Goal: Task Accomplishment & Management: Use online tool/utility

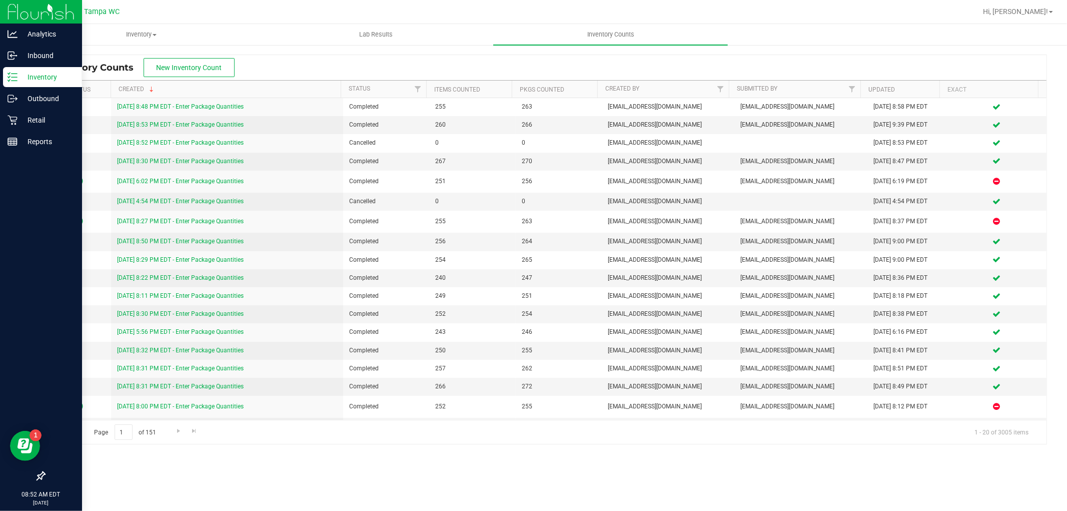
click at [44, 70] on div "Inventory" at bounding box center [42, 77] width 79 height 20
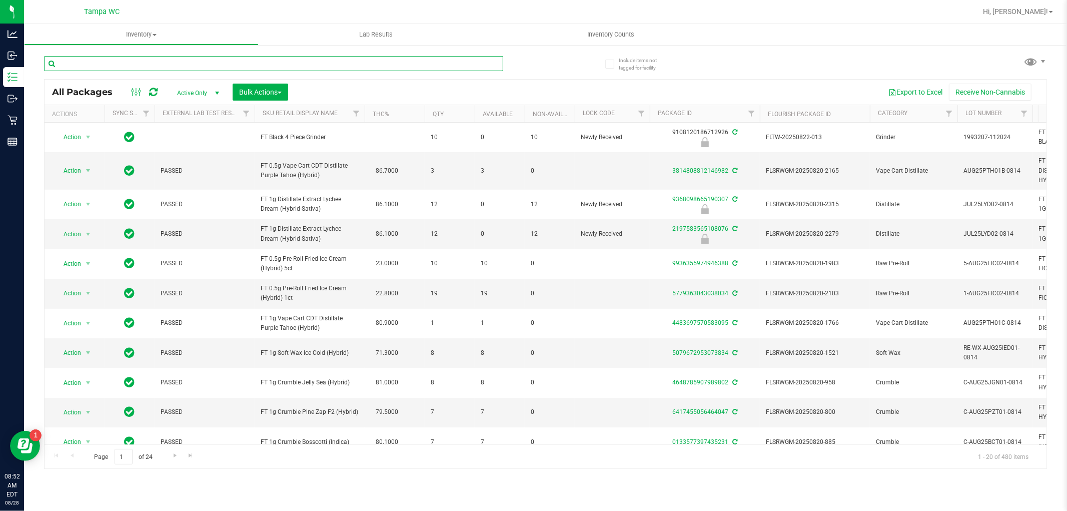
click at [83, 61] on input "text" at bounding box center [273, 63] width 459 height 15
type input "4736973819796778"
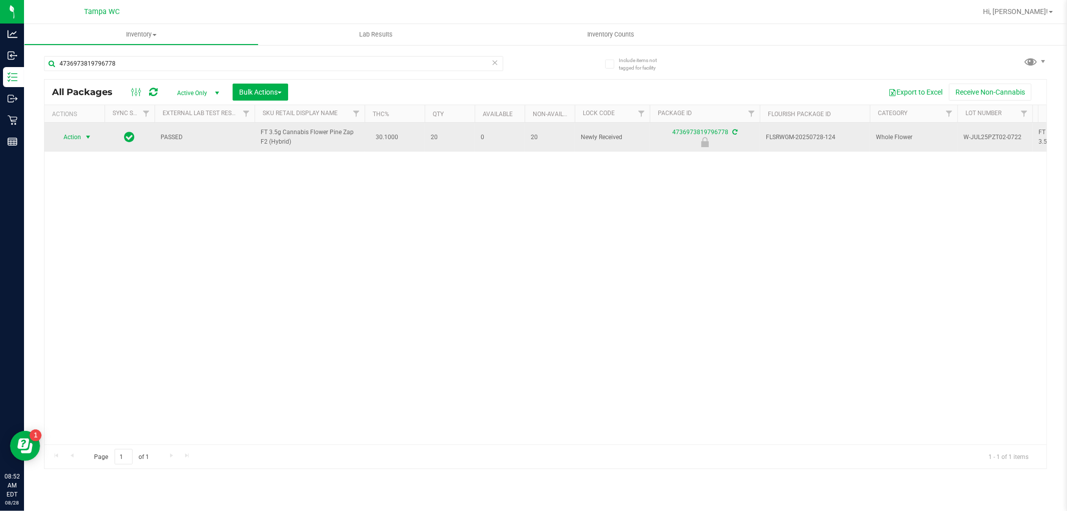
click at [85, 142] on span "select" at bounding box center [88, 137] width 13 height 14
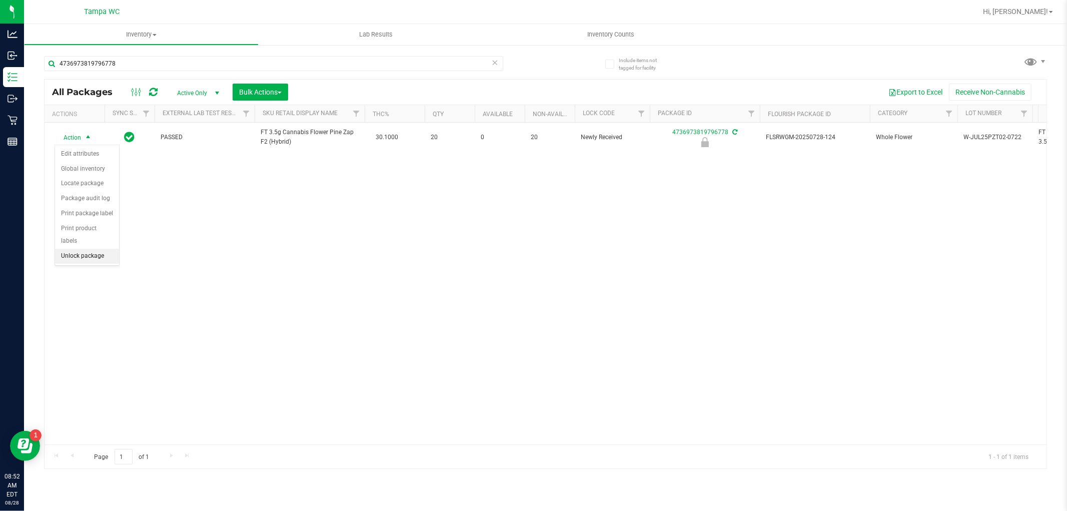
click at [84, 262] on li "Unlock package" at bounding box center [87, 256] width 64 height 15
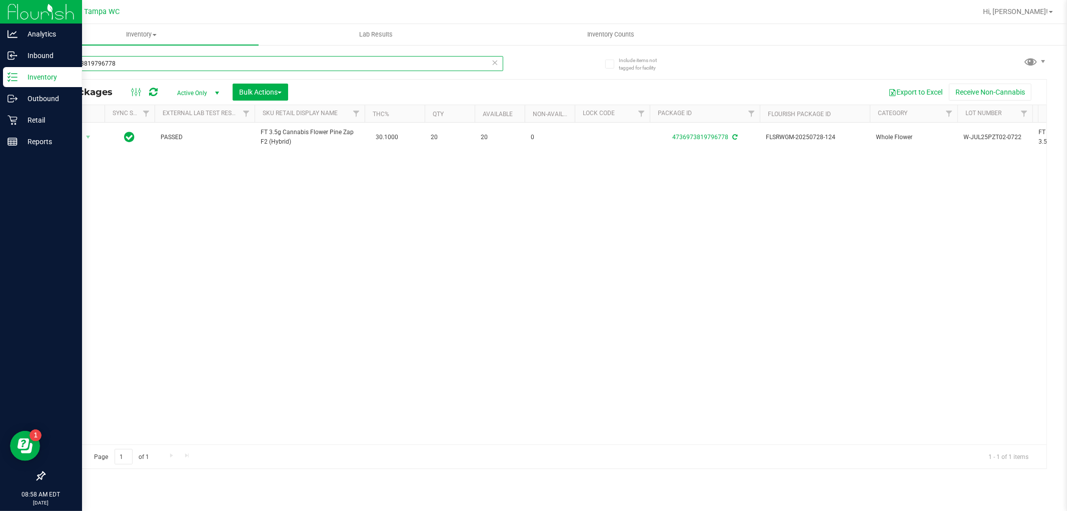
drag, startPoint x: 0, startPoint y: 109, endPoint x: 0, endPoint y: 264, distance: 155.5
click at [0, 249] on div "Analytics Inbound Inventory Outbound Retail Reports 08:58 AM EDT 08/28/2025 08/…" at bounding box center [533, 255] width 1067 height 511
type input "9368098665190307"
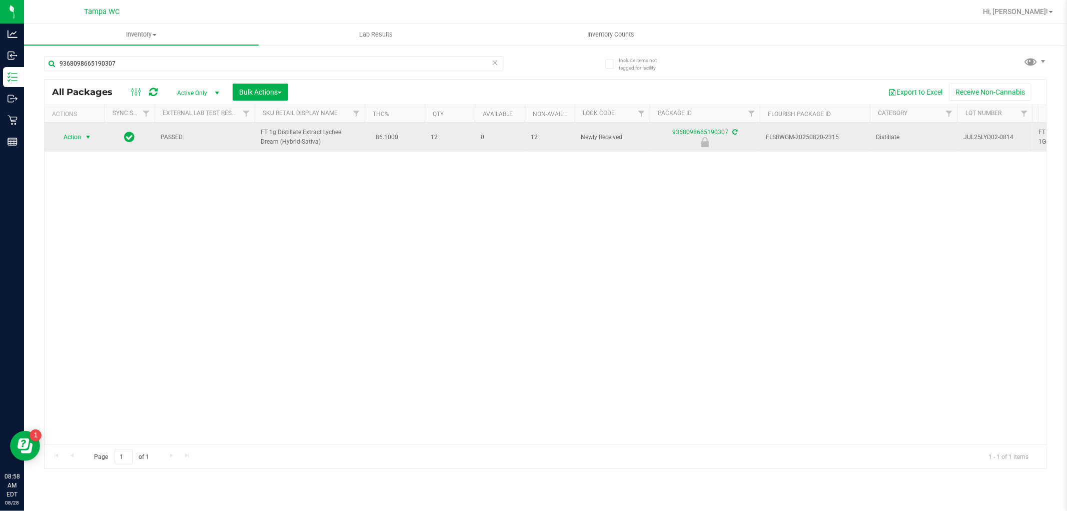
click at [82, 140] on span "select" at bounding box center [88, 137] width 13 height 14
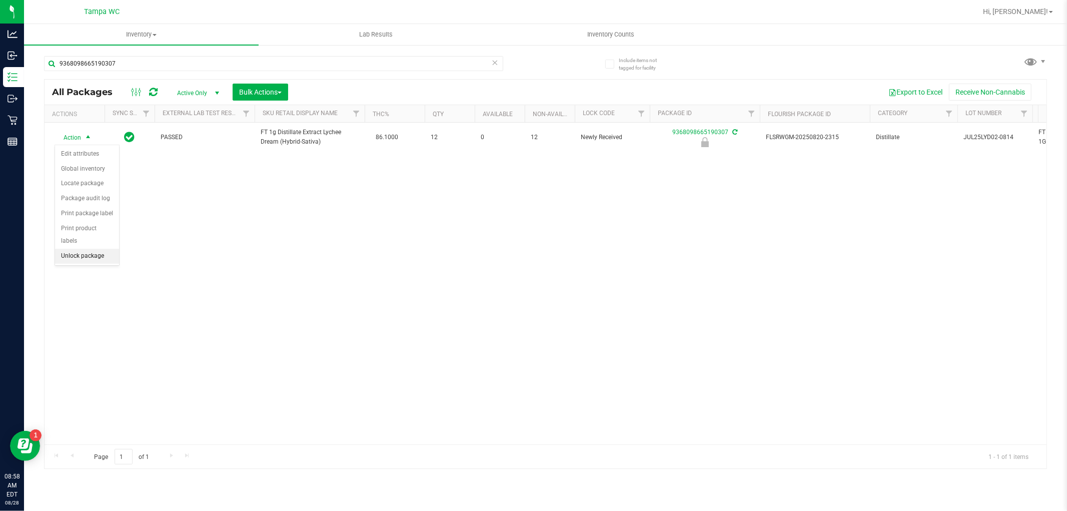
click at [99, 253] on li "Unlock package" at bounding box center [87, 256] width 64 height 15
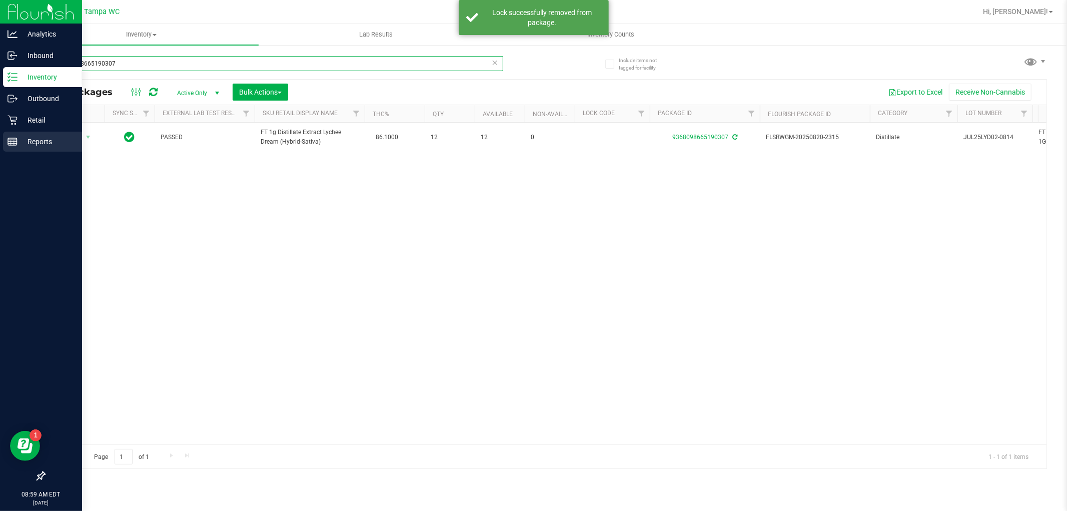
drag, startPoint x: 133, startPoint y: 62, endPoint x: 1, endPoint y: 138, distance: 152.1
click at [0, 148] on div "Analytics Inbound Inventory Outbound Retail Reports 08:59 AM EDT 08/28/2025 08/…" at bounding box center [533, 255] width 1067 height 511
type input "1621366763668180"
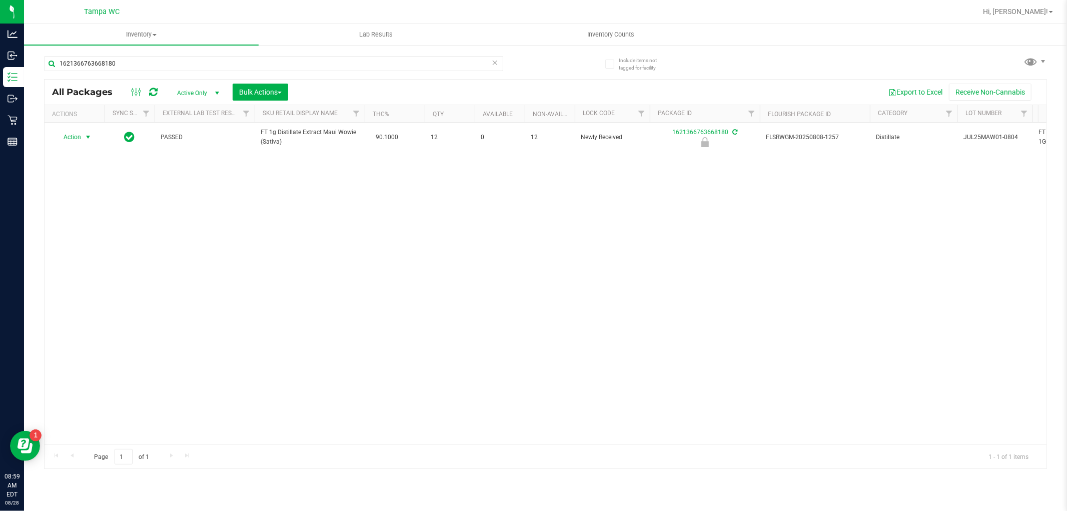
drag, startPoint x: 87, startPoint y: 139, endPoint x: 86, endPoint y: 156, distance: 16.5
click at [87, 141] on span "select" at bounding box center [88, 137] width 8 height 8
click at [91, 253] on li "Unlock package" at bounding box center [87, 256] width 64 height 15
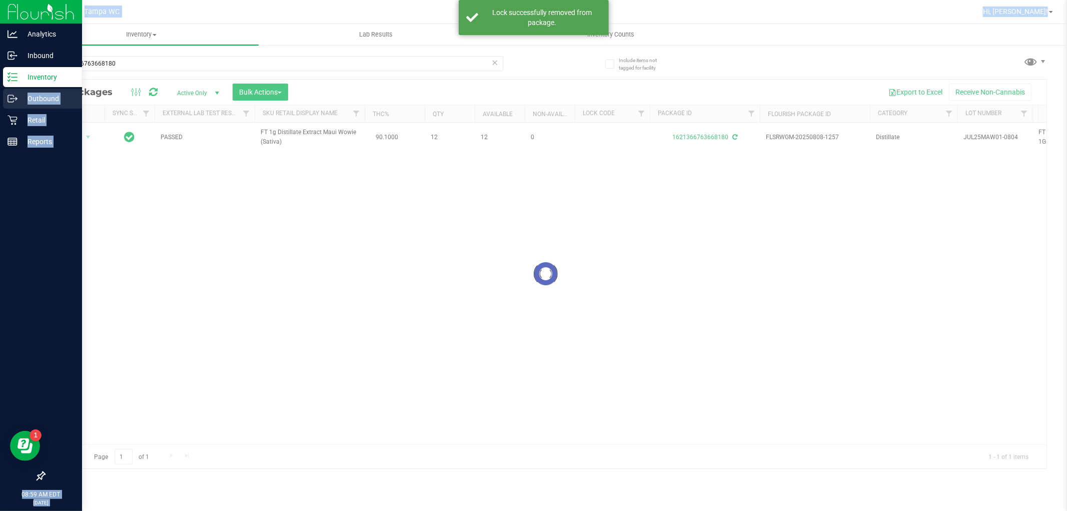
drag, startPoint x: 0, startPoint y: 90, endPoint x: 8, endPoint y: 104, distance: 15.9
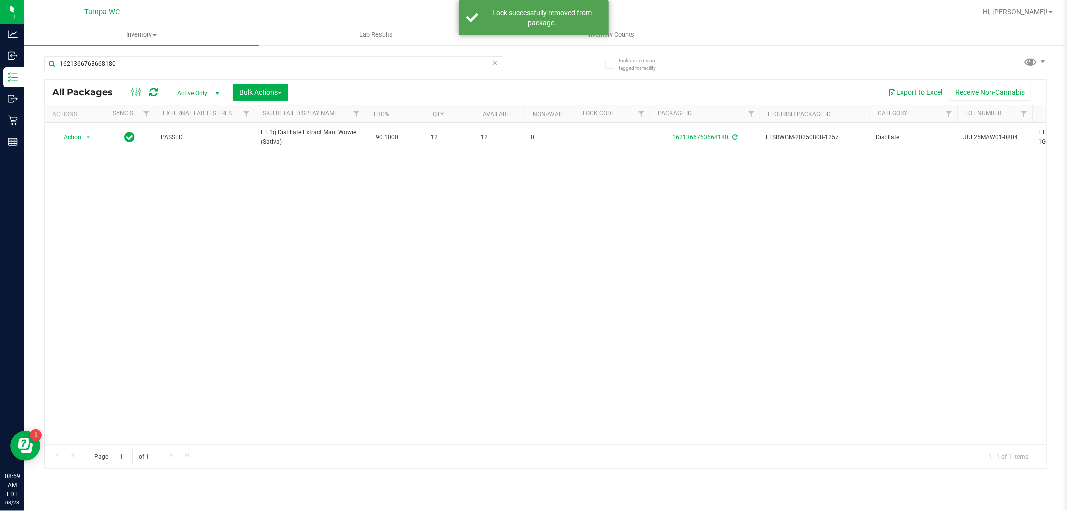
click at [148, 74] on div "1621366763668180" at bounding box center [273, 67] width 459 height 23
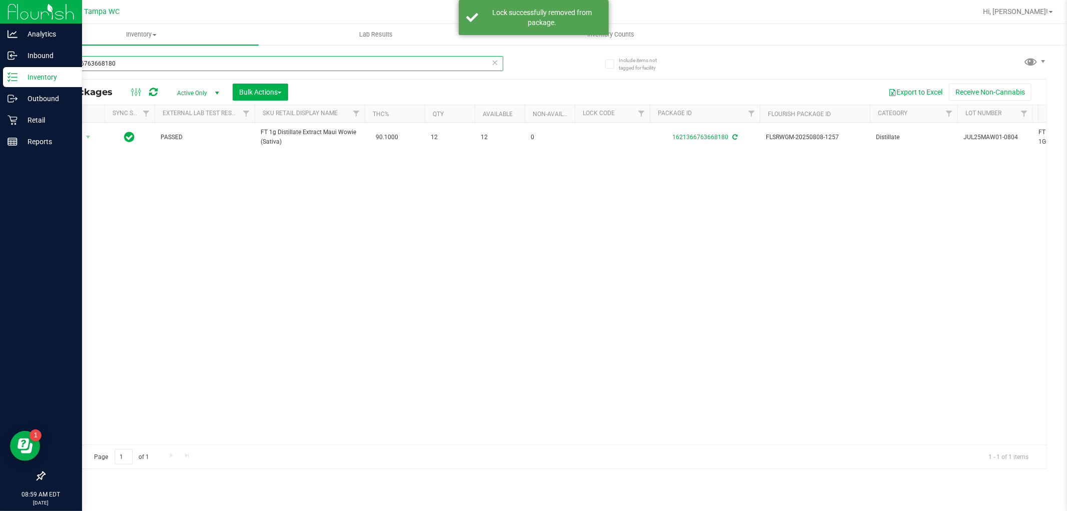
drag, startPoint x: 141, startPoint y: 61, endPoint x: 0, endPoint y: 77, distance: 141.9
click at [0, 77] on div "Analytics Inbound Inventory Outbound Retail Reports 08:59 AM EDT 08/28/2025 08/…" at bounding box center [533, 255] width 1067 height 511
type input "1694748205718111"
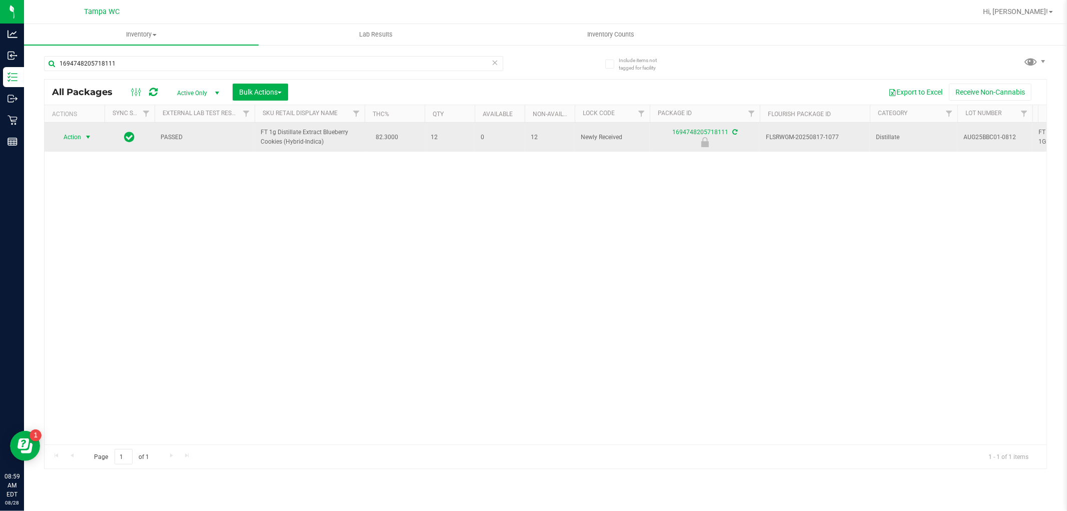
click at [79, 138] on span "Action" at bounding box center [68, 137] width 27 height 14
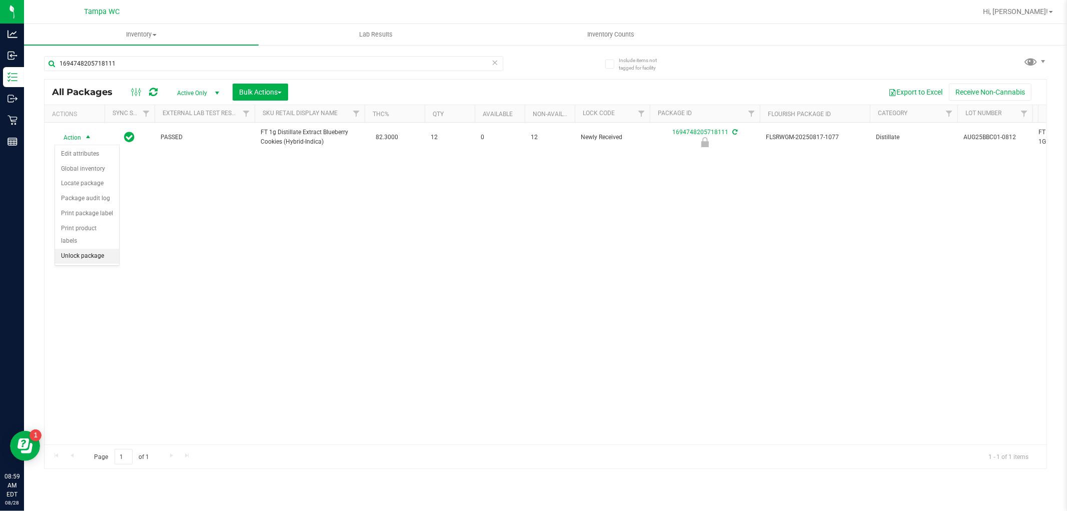
click at [79, 258] on li "Unlock package" at bounding box center [87, 256] width 64 height 15
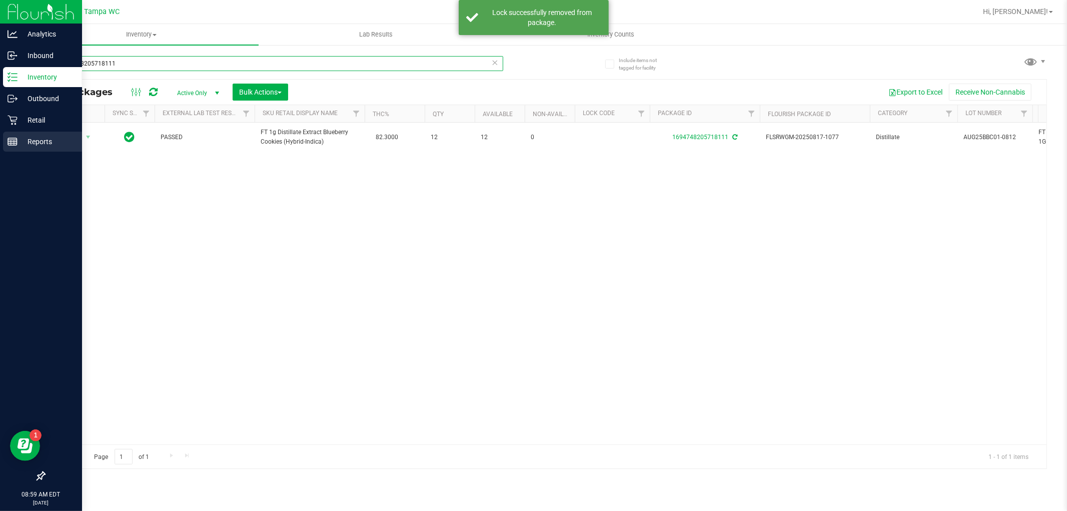
drag, startPoint x: 0, startPoint y: 122, endPoint x: 4, endPoint y: 141, distance: 18.9
click at [0, 152] on div "Analytics Inbound Inventory Outbound Retail Reports 08:59 AM EDT 08/28/2025 08/…" at bounding box center [533, 255] width 1067 height 511
type input "9612435734070567"
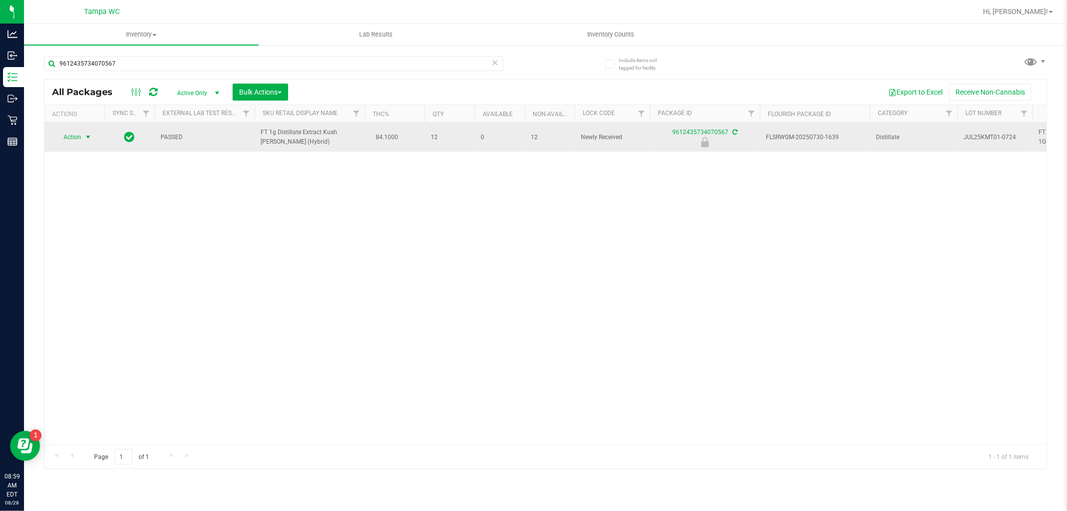
click at [69, 139] on span "Action" at bounding box center [68, 137] width 27 height 14
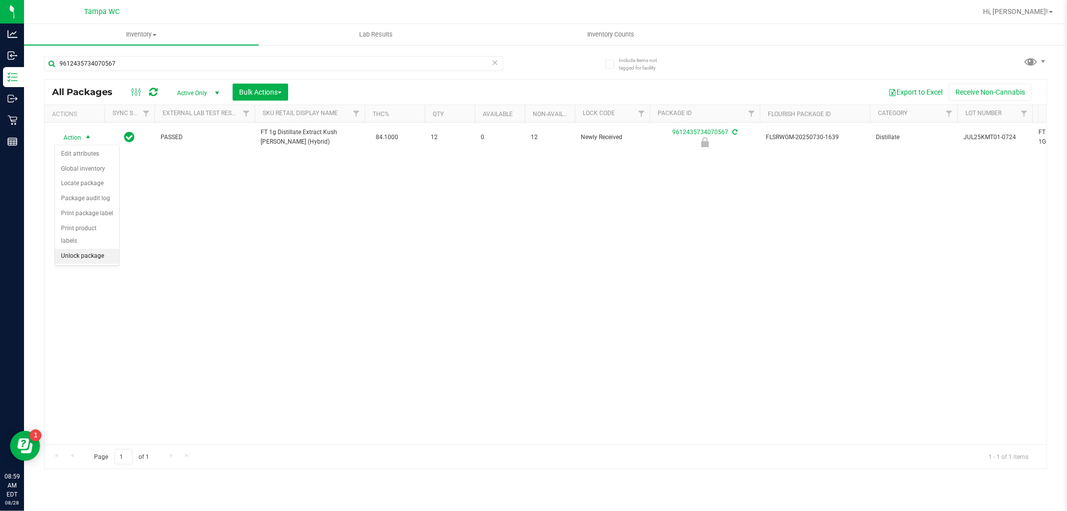
click at [101, 250] on li "Unlock package" at bounding box center [87, 256] width 64 height 15
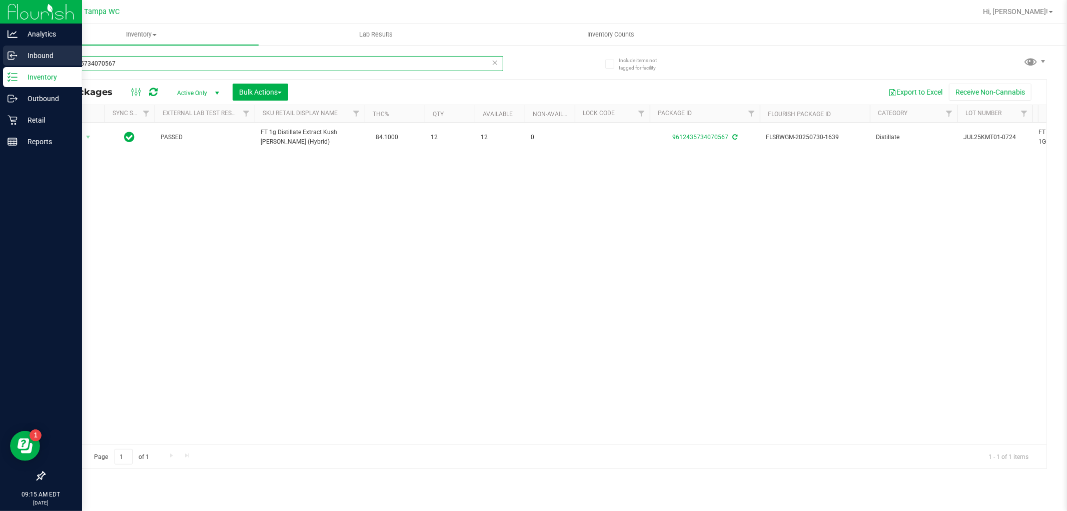
drag, startPoint x: 136, startPoint y: 58, endPoint x: 0, endPoint y: 62, distance: 136.1
click at [0, 57] on div "Analytics Inbound Inventory Outbound Retail Reports 09:15 AM EDT 08/28/2025 08/…" at bounding box center [533, 255] width 1067 height 511
type input "4341896356751277"
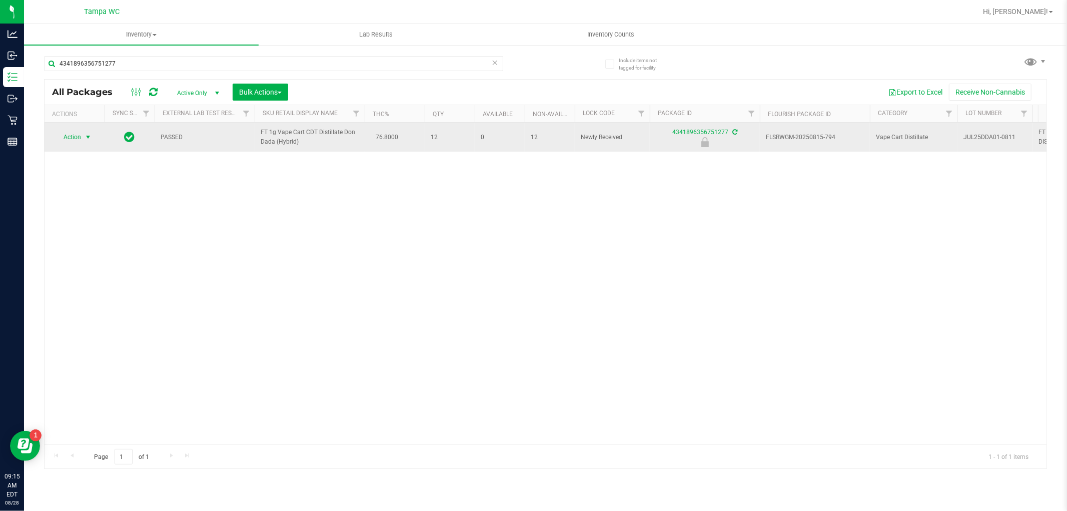
click at [81, 140] on span "Action" at bounding box center [68, 137] width 27 height 14
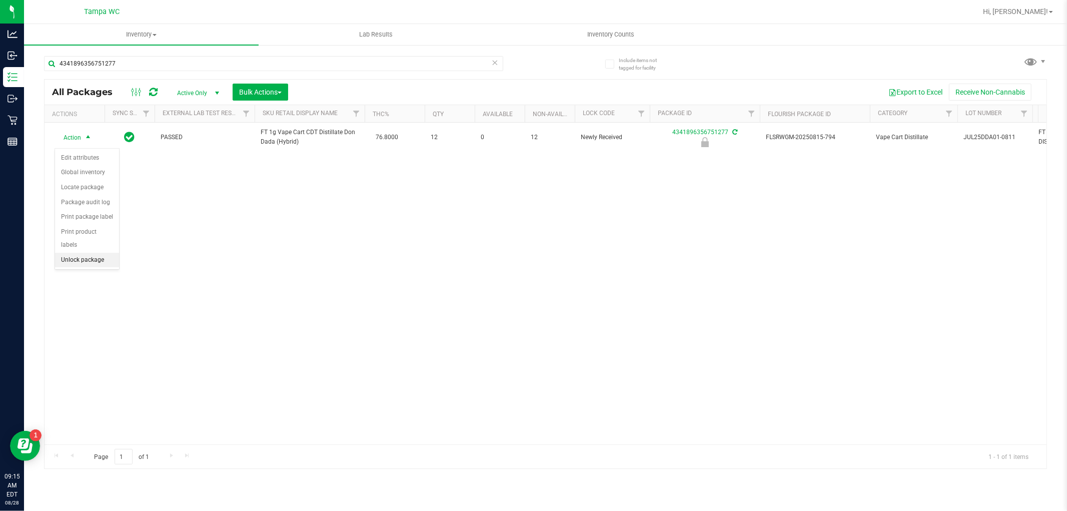
click at [79, 266] on li "Unlock package" at bounding box center [87, 260] width 64 height 15
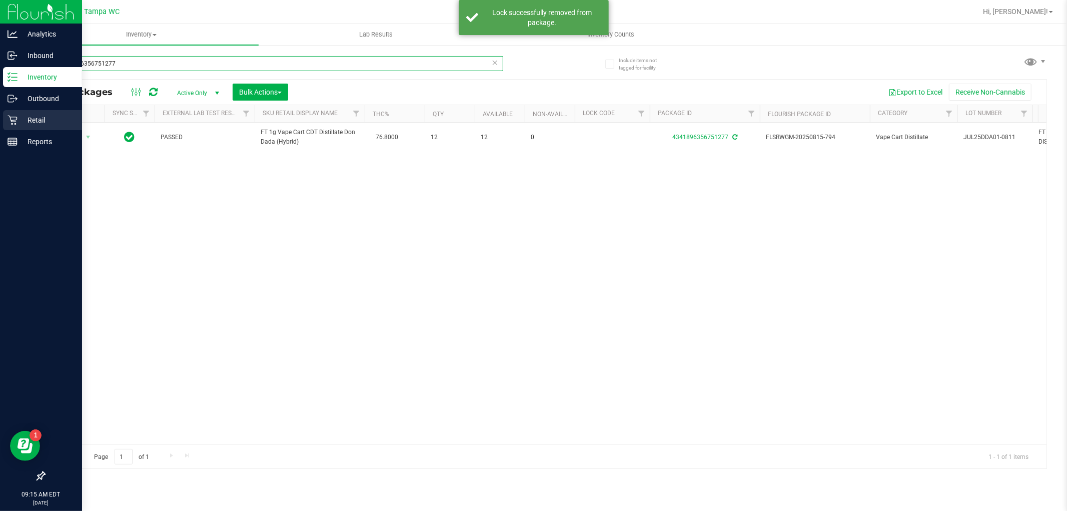
drag, startPoint x: 88, startPoint y: 72, endPoint x: 0, endPoint y: 116, distance: 98.4
click at [0, 116] on div "Analytics Inbound Inventory Outbound Retail Reports 09:15 AM EDT 08/28/2025 08/…" at bounding box center [533, 255] width 1067 height 511
type input "6629983690871058"
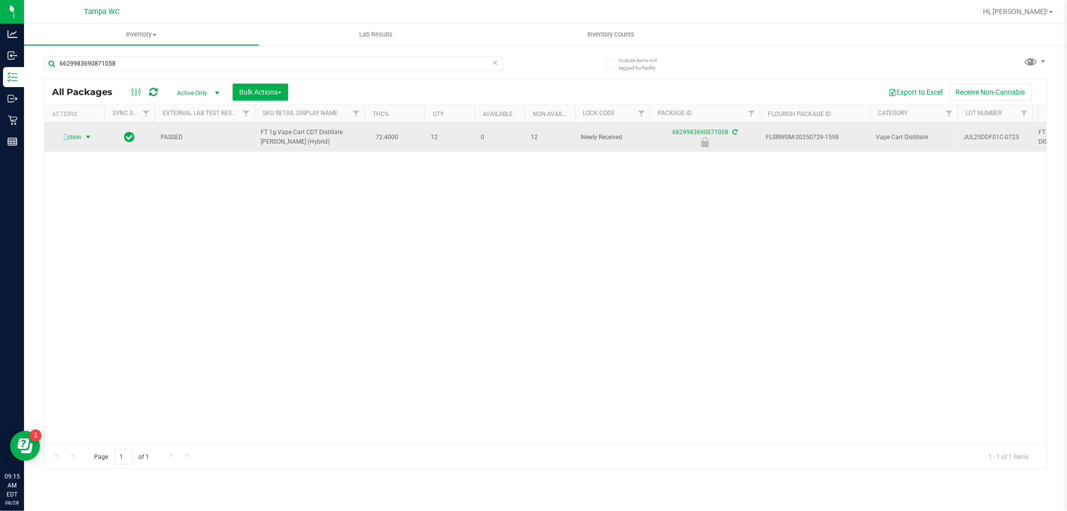
click at [66, 139] on span "Action" at bounding box center [68, 137] width 27 height 14
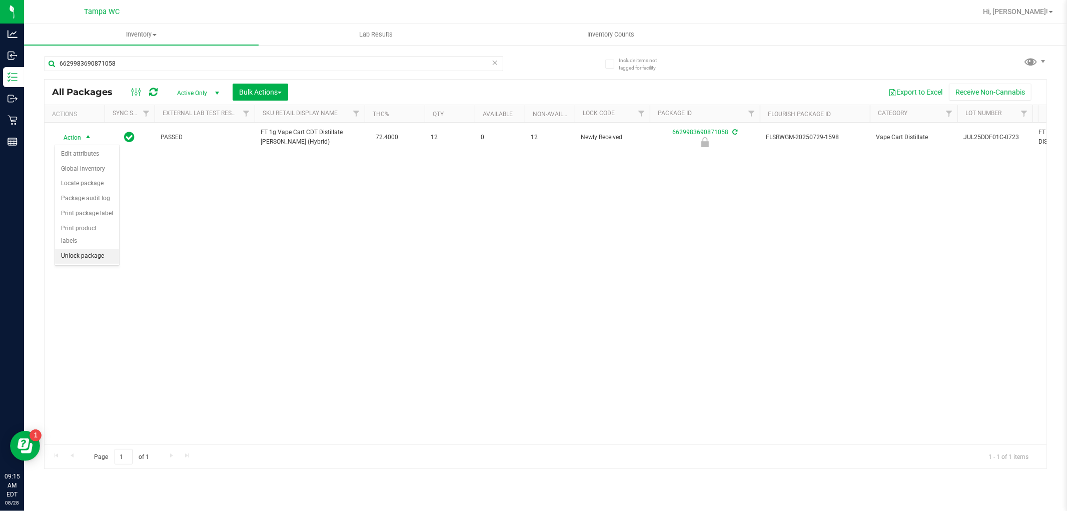
drag, startPoint x: 98, startPoint y: 259, endPoint x: 94, endPoint y: 277, distance: 18.0
click at [98, 260] on li "Unlock package" at bounding box center [87, 256] width 64 height 15
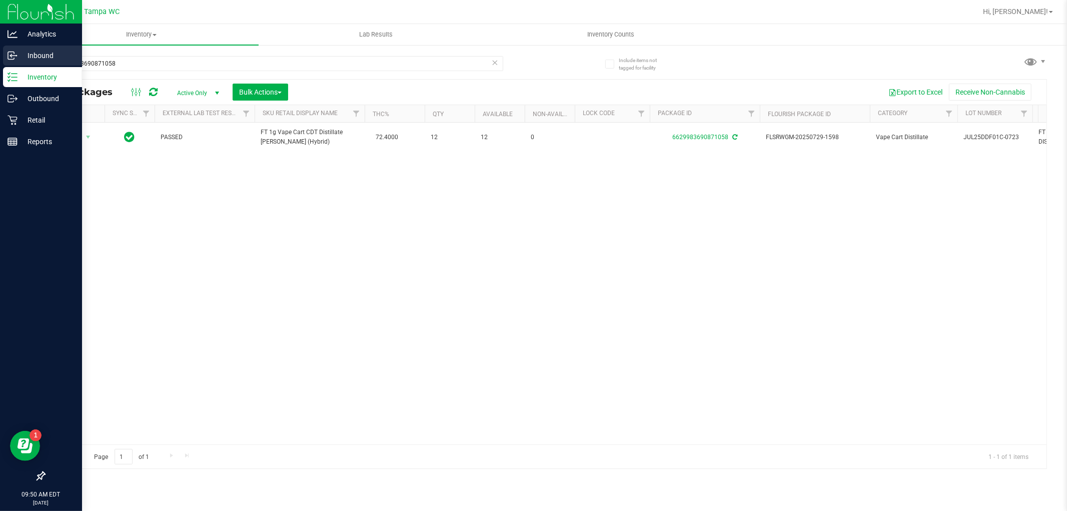
click at [47, 52] on p "Inbound" at bounding box center [48, 56] width 60 height 12
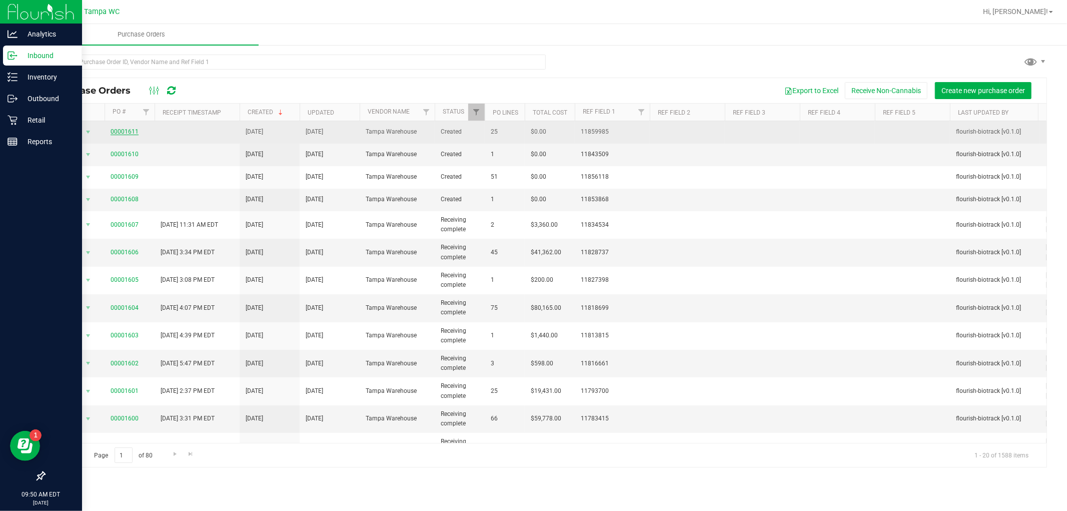
click at [123, 131] on link "00001611" at bounding box center [125, 131] width 28 height 7
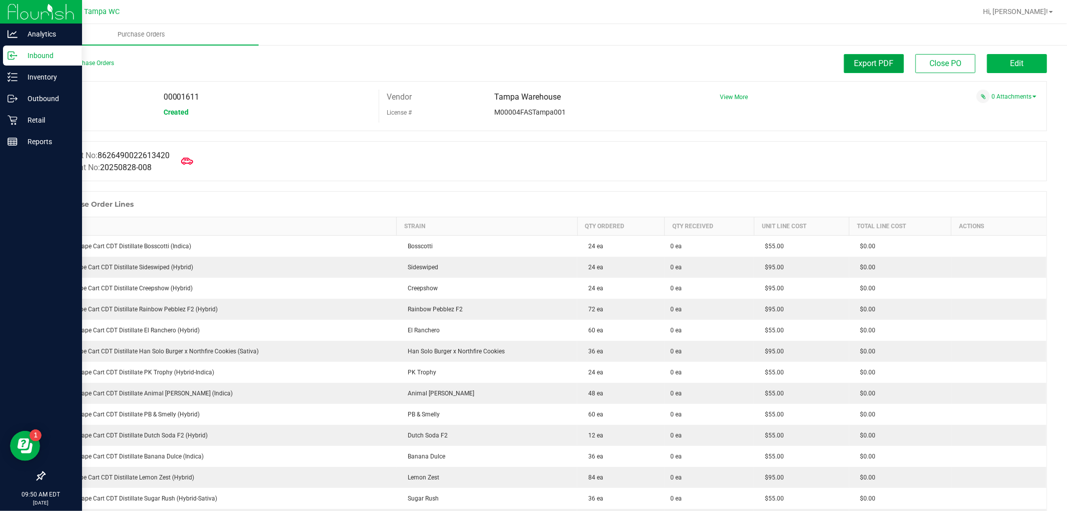
click at [866, 61] on span "Export PDF" at bounding box center [874, 64] width 40 height 10
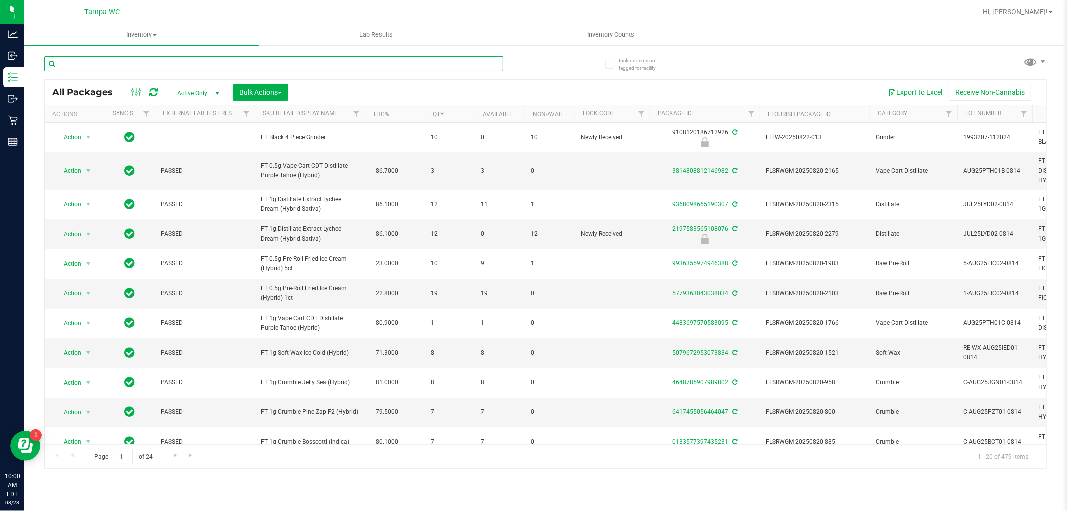
click at [91, 66] on input "text" at bounding box center [273, 63] width 459 height 15
type input "6604057865145950"
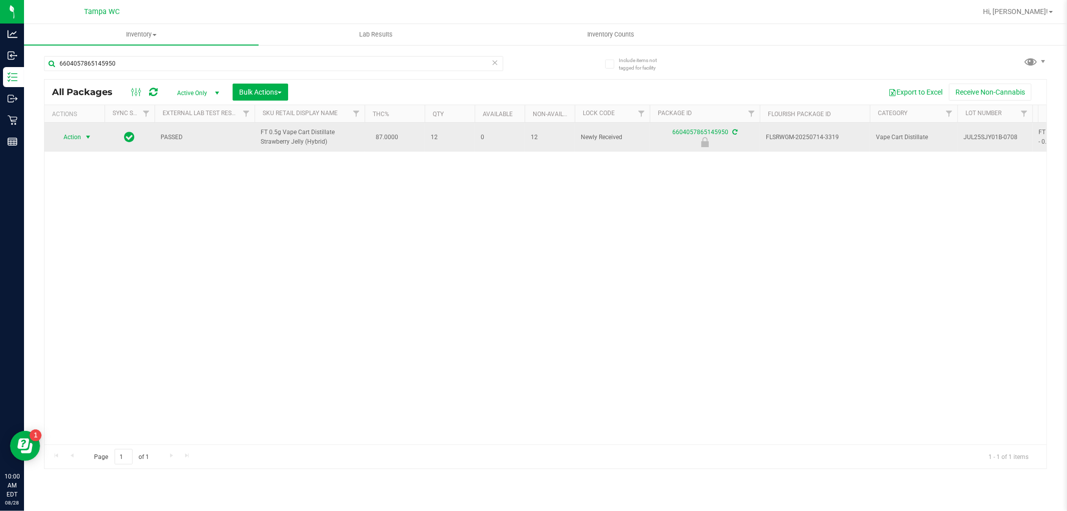
click at [67, 138] on span "Action" at bounding box center [68, 137] width 27 height 14
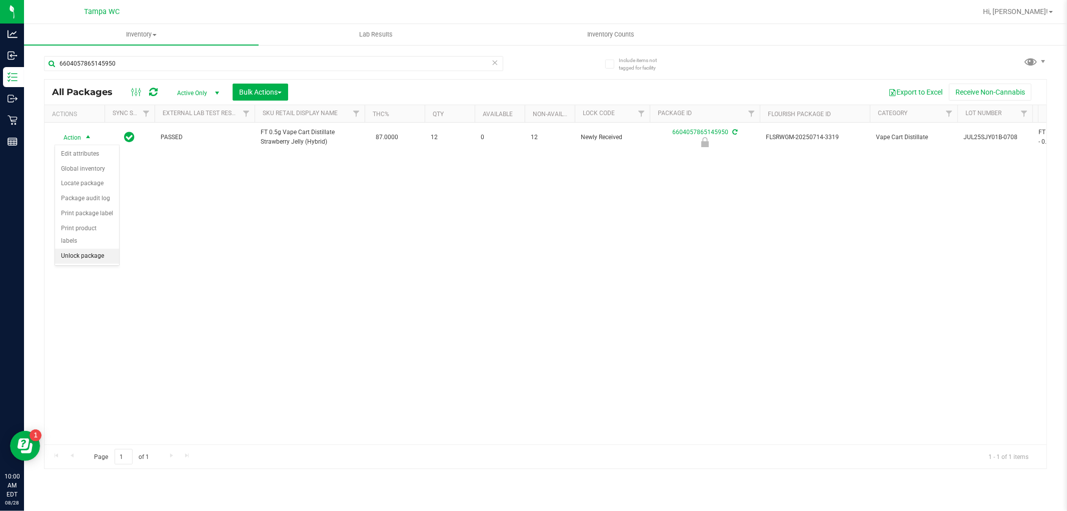
click at [61, 261] on li "Unlock package" at bounding box center [87, 256] width 64 height 15
